Goal: Task Accomplishment & Management: Use online tool/utility

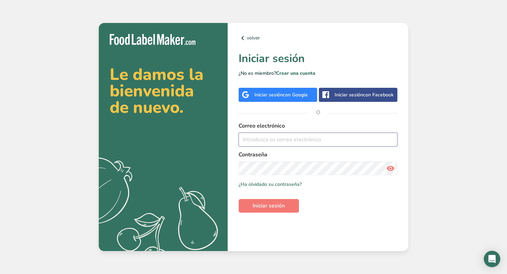
click at [264, 144] on input "email" at bounding box center [318, 140] width 159 height 14
type input "[PERSON_NAME][EMAIL_ADDRESS][DOMAIN_NAME]"
click at [259, 202] on span "Iniciar sesión" at bounding box center [269, 206] width 32 height 8
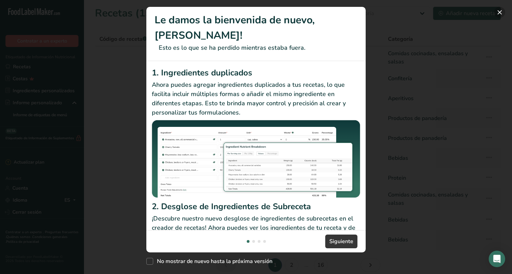
click at [500, 9] on button "New Features" at bounding box center [499, 12] width 11 height 11
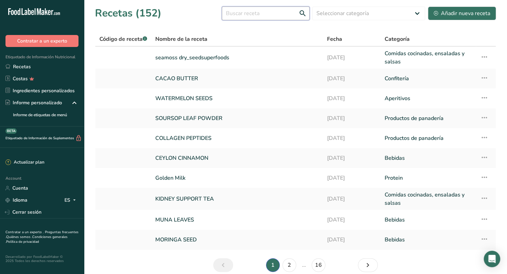
click at [251, 11] on input "text" at bounding box center [266, 14] width 88 height 14
type input "maca"
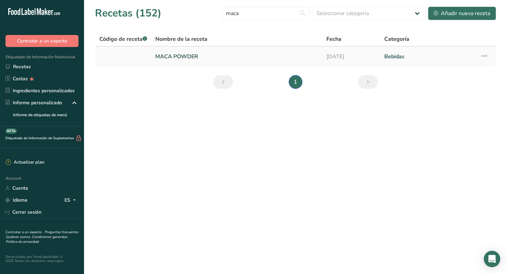
click at [173, 56] on link "MACA POWDER" at bounding box center [236, 56] width 163 height 14
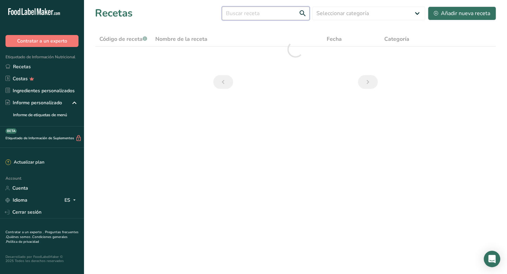
click at [245, 13] on input "text" at bounding box center [266, 14] width 88 height 14
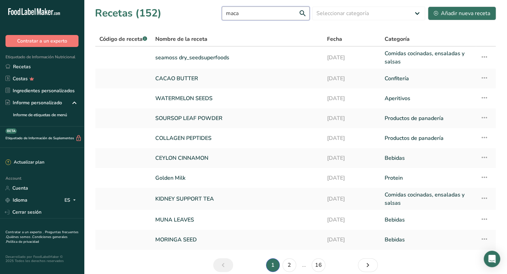
type input "maca"
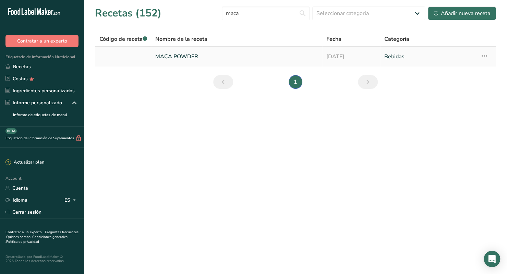
click at [484, 55] on icon at bounding box center [484, 56] width 8 height 12
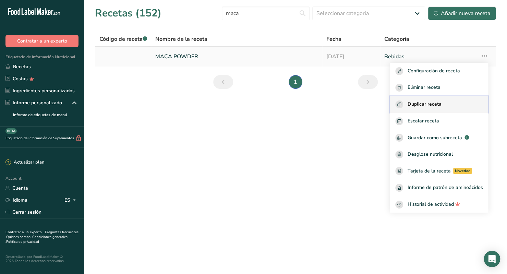
click at [435, 99] on button "Duplicar receta" at bounding box center [439, 104] width 98 height 17
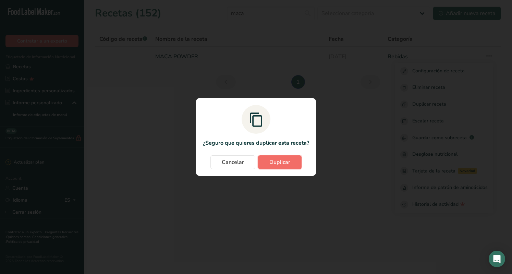
click at [277, 168] on button "Duplicar" at bounding box center [280, 162] width 44 height 14
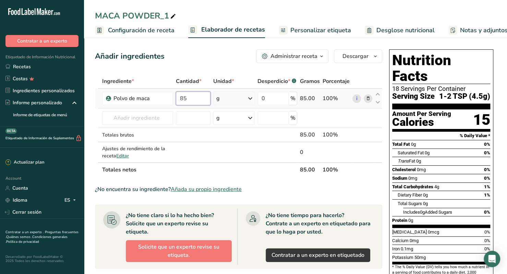
click at [184, 94] on input "85" at bounding box center [193, 99] width 35 height 14
type input "5"
type input "1"
type input "5"
type input "150"
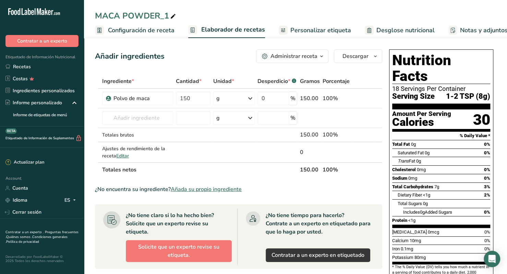
click at [137, 31] on span "Configuración de receta" at bounding box center [141, 30] width 66 height 9
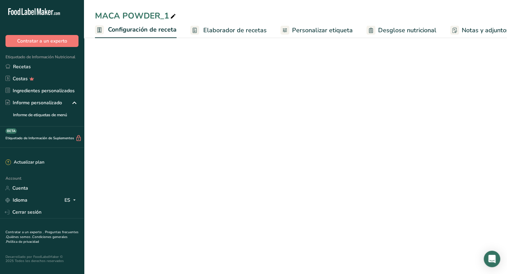
scroll to position [0, 2]
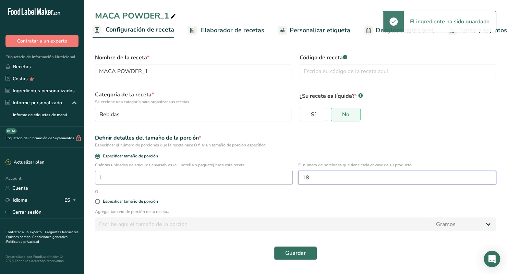
drag, startPoint x: 325, startPoint y: 180, endPoint x: 275, endPoint y: 180, distance: 49.4
click at [275, 180] on div "Cuántas unidades de artículos envasables (ej., botella o paquete) hace esta rec…" at bounding box center [295, 175] width 409 height 27
type input "30"
click at [268, 197] on div "Especificar tamaño de porción" at bounding box center [295, 202] width 409 height 14
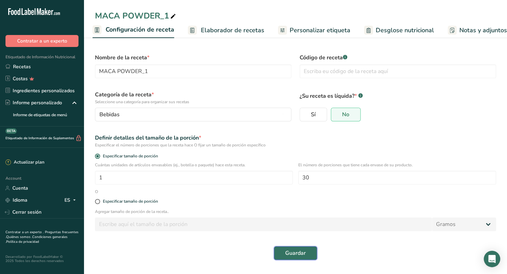
click at [298, 248] on button "Guardar" at bounding box center [295, 253] width 43 height 14
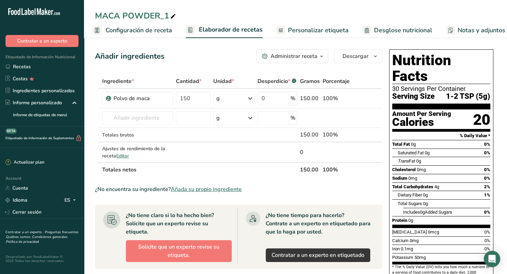
click at [315, 34] on span "Personalizar etiqueta" at bounding box center [318, 30] width 61 height 9
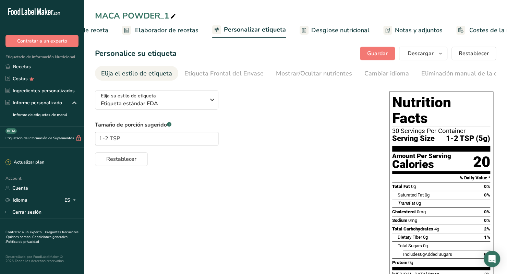
scroll to position [0, 97]
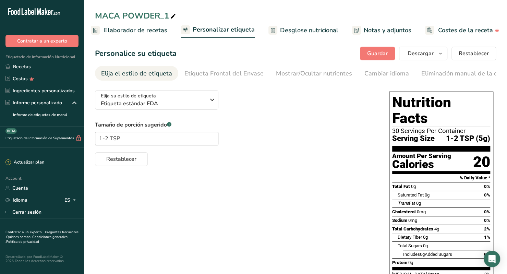
click at [301, 35] on link "Desglose nutricional" at bounding box center [303, 30] width 70 height 15
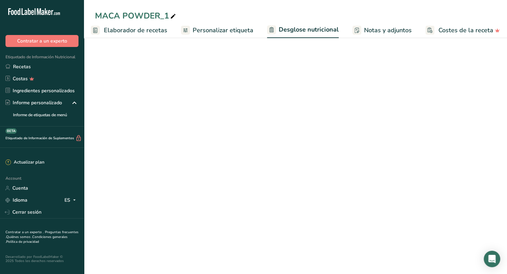
select select "Calories"
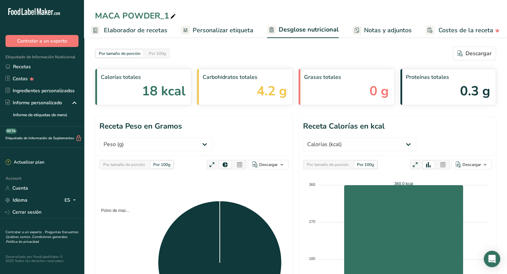
click at [380, 34] on span "Notas y adjuntos" at bounding box center [388, 30] width 48 height 9
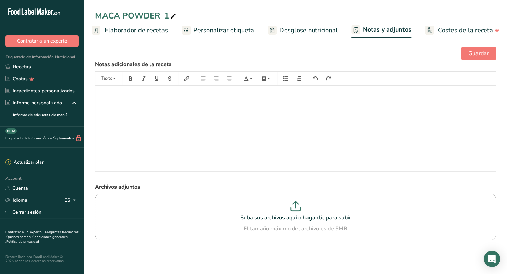
click at [445, 30] on span "Costes de la receta" at bounding box center [465, 30] width 55 height 9
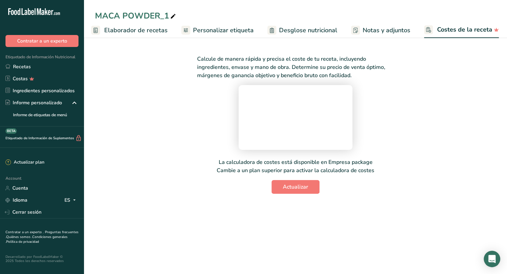
click at [222, 37] on link "Personalizar etiqueta" at bounding box center [217, 30] width 72 height 15
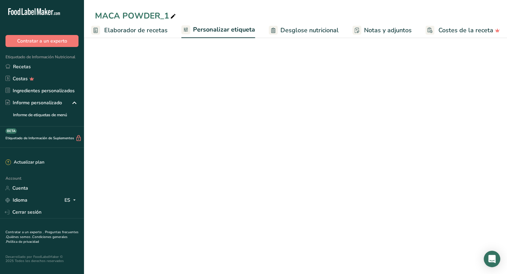
scroll to position [0, 97]
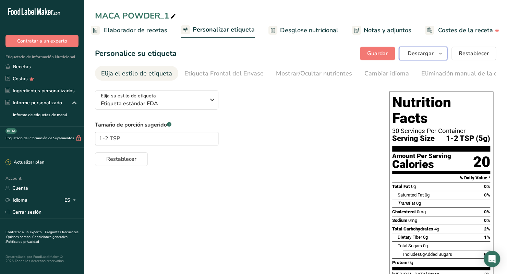
click at [415, 52] on span "Descargar" at bounding box center [421, 53] width 26 height 8
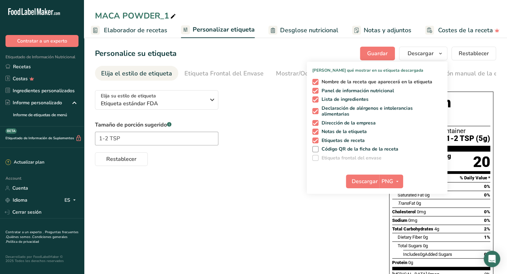
click at [321, 81] on span "Nombre de la receta que aparecerá en la etiqueta" at bounding box center [375, 82] width 114 height 6
click at [317, 81] on input "Nombre de la receta que aparecerá en la etiqueta" at bounding box center [314, 82] width 4 height 4
checkbox input "false"
click at [326, 98] on span "Lista de ingredientes" at bounding box center [343, 99] width 50 height 6
click at [317, 98] on input "Lista de ingredientes" at bounding box center [314, 99] width 4 height 4
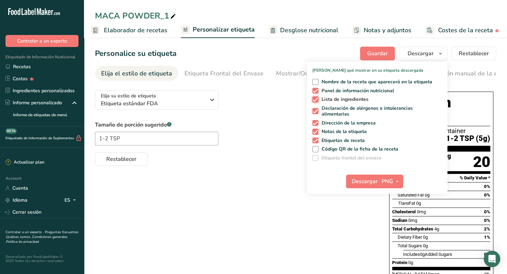
checkbox input "false"
click at [327, 105] on span "Declaración de alérgenos e intolerancias alimentarias" at bounding box center [378, 111] width 121 height 12
click at [317, 109] on input "Declaración de alérgenos e intolerancias alimentarias" at bounding box center [314, 111] width 4 height 4
checkbox input "false"
click at [327, 123] on span "Dirección de la empresa" at bounding box center [347, 123] width 58 height 6
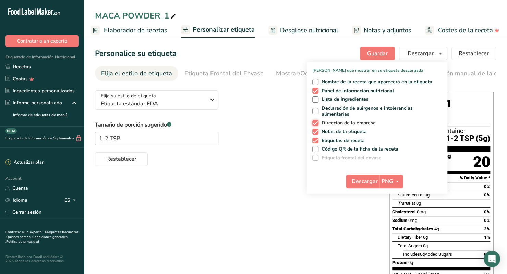
click at [317, 123] on input "Dirección de la empresa" at bounding box center [314, 123] width 4 height 4
checkbox input "false"
click at [327, 129] on span "Notas de la etiqueta" at bounding box center [342, 132] width 49 height 6
click at [317, 129] on input "Notas de la etiqueta" at bounding box center [314, 131] width 4 height 4
checkbox input "false"
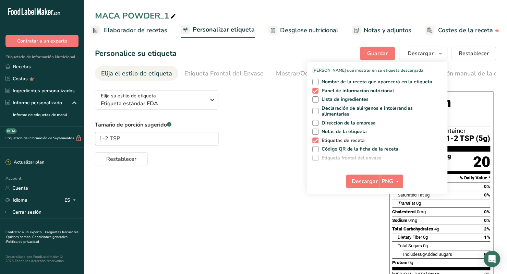
click at [327, 139] on span "Etiquetas de receta" at bounding box center [341, 140] width 47 height 6
click at [317, 139] on input "Etiquetas de receta" at bounding box center [314, 140] width 4 height 4
checkbox input "false"
click at [361, 182] on span "Descargar" at bounding box center [365, 181] width 26 height 8
click at [283, 136] on div "Tamaño de porción sugerido .a-a{fill:#347362;}.b-a{fill:#fff;} 1-2 TSP Restable…" at bounding box center [235, 143] width 280 height 45
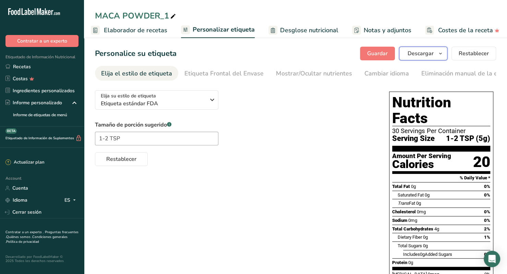
click at [442, 54] on icon "button" at bounding box center [440, 53] width 5 height 9
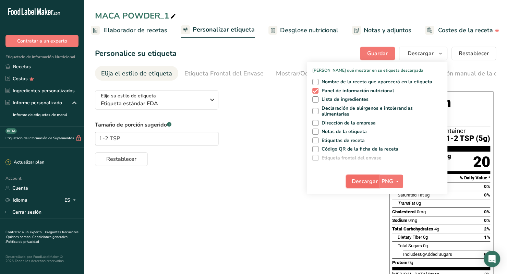
click at [370, 181] on span "Descargar" at bounding box center [365, 181] width 26 height 8
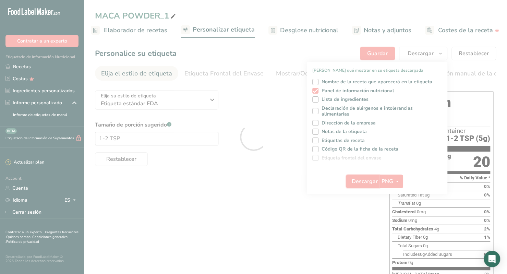
scroll to position [0, 0]
